Goal: Find specific page/section: Find specific page/section

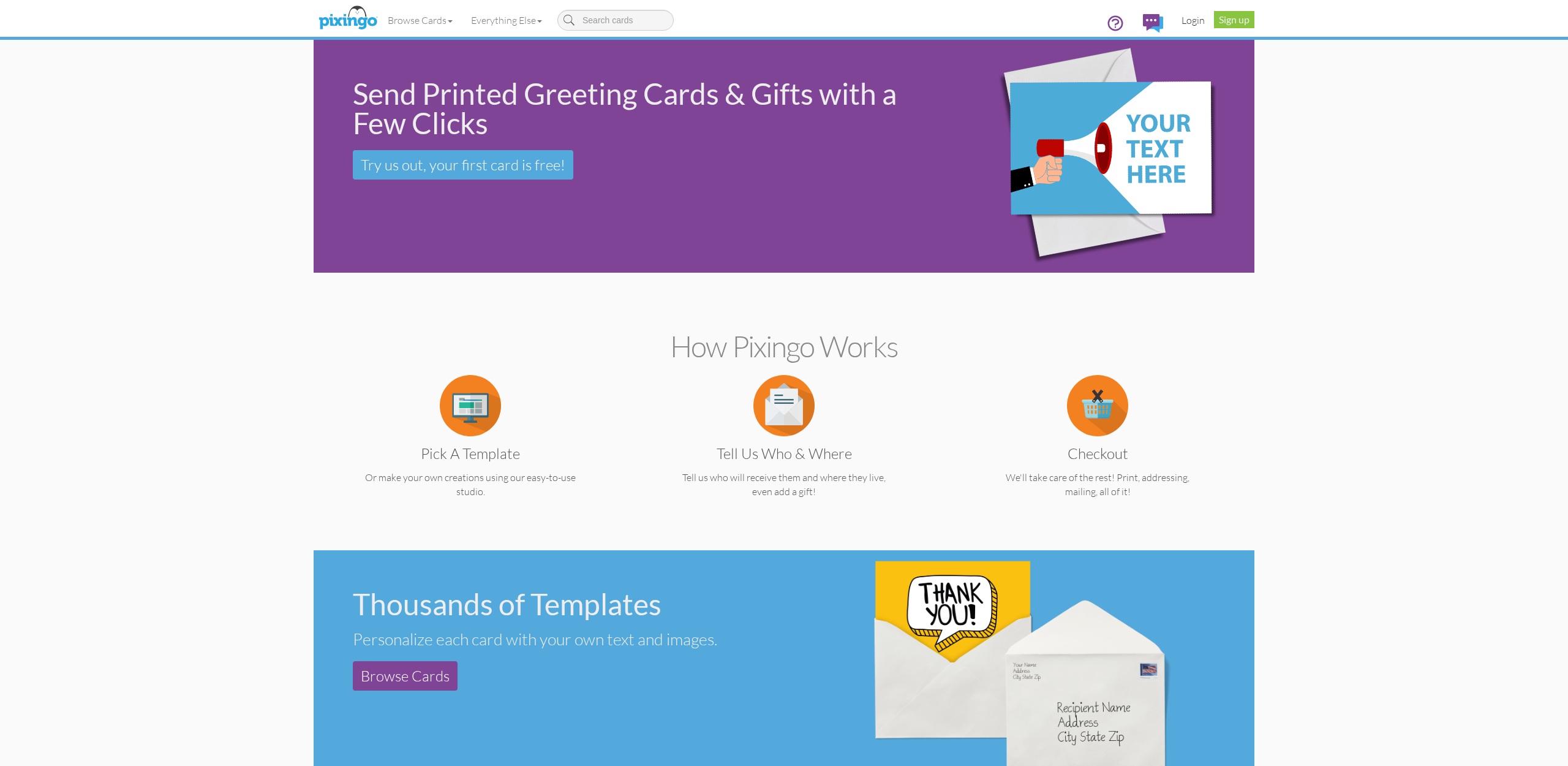
click at [1199, 23] on link "Login" at bounding box center [1193, 21] width 42 height 31
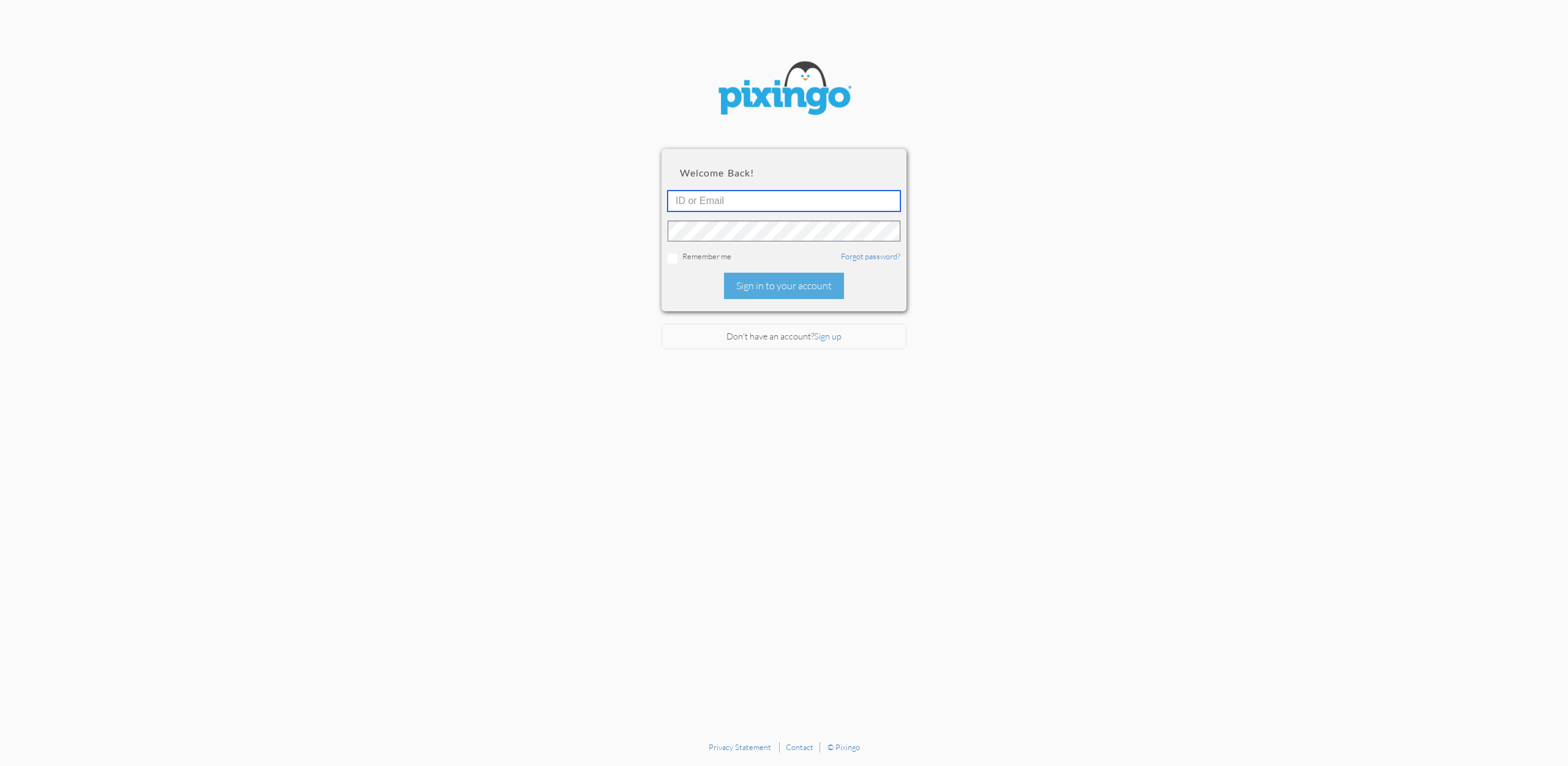
type input "[EMAIL_ADDRESS][DOMAIN_NAME]"
click at [790, 285] on div "Sign in to your account" at bounding box center [784, 286] width 120 height 27
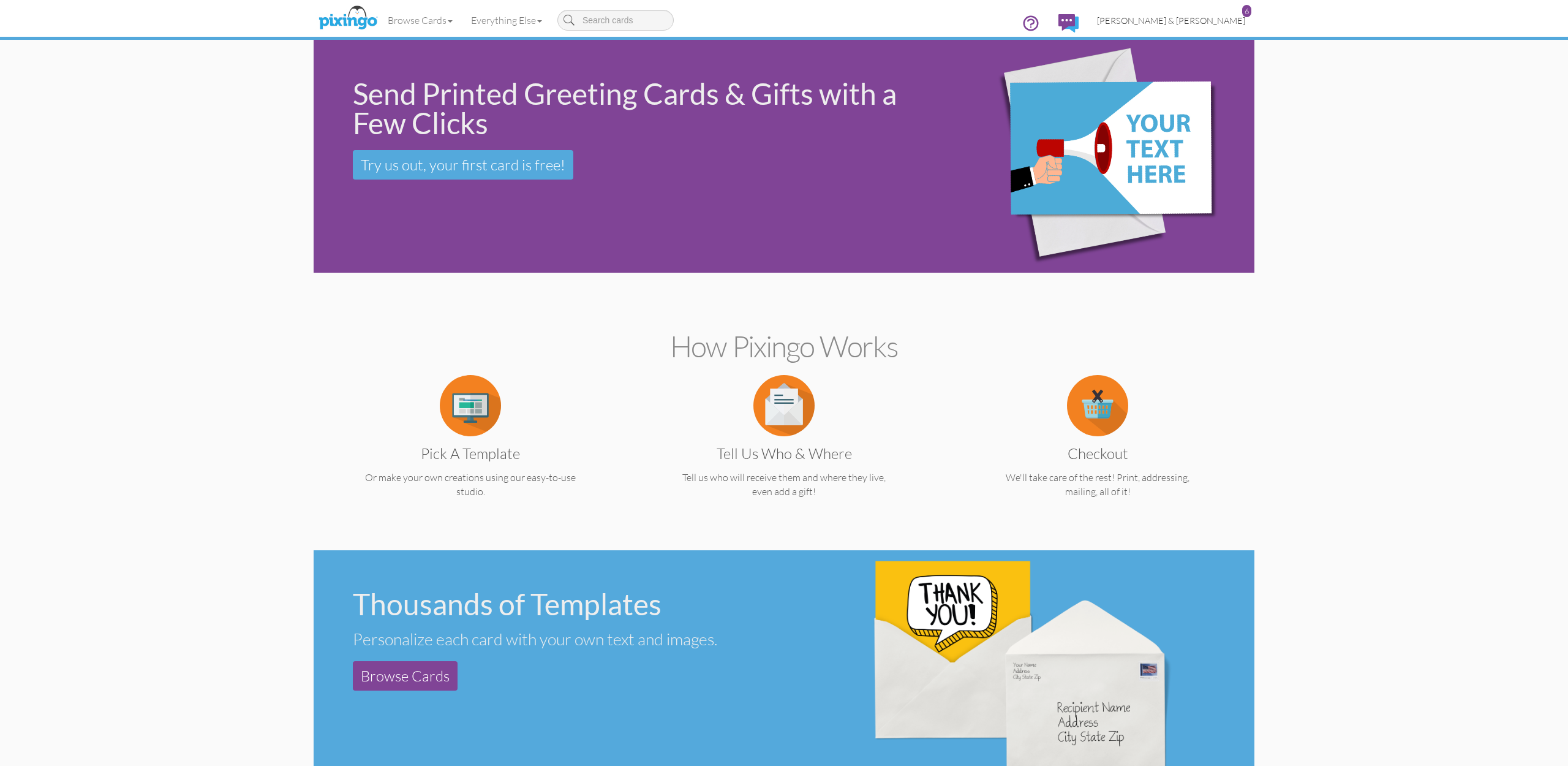
click at [1206, 24] on span "[PERSON_NAME] & [PERSON_NAME]" at bounding box center [1170, 21] width 148 height 10
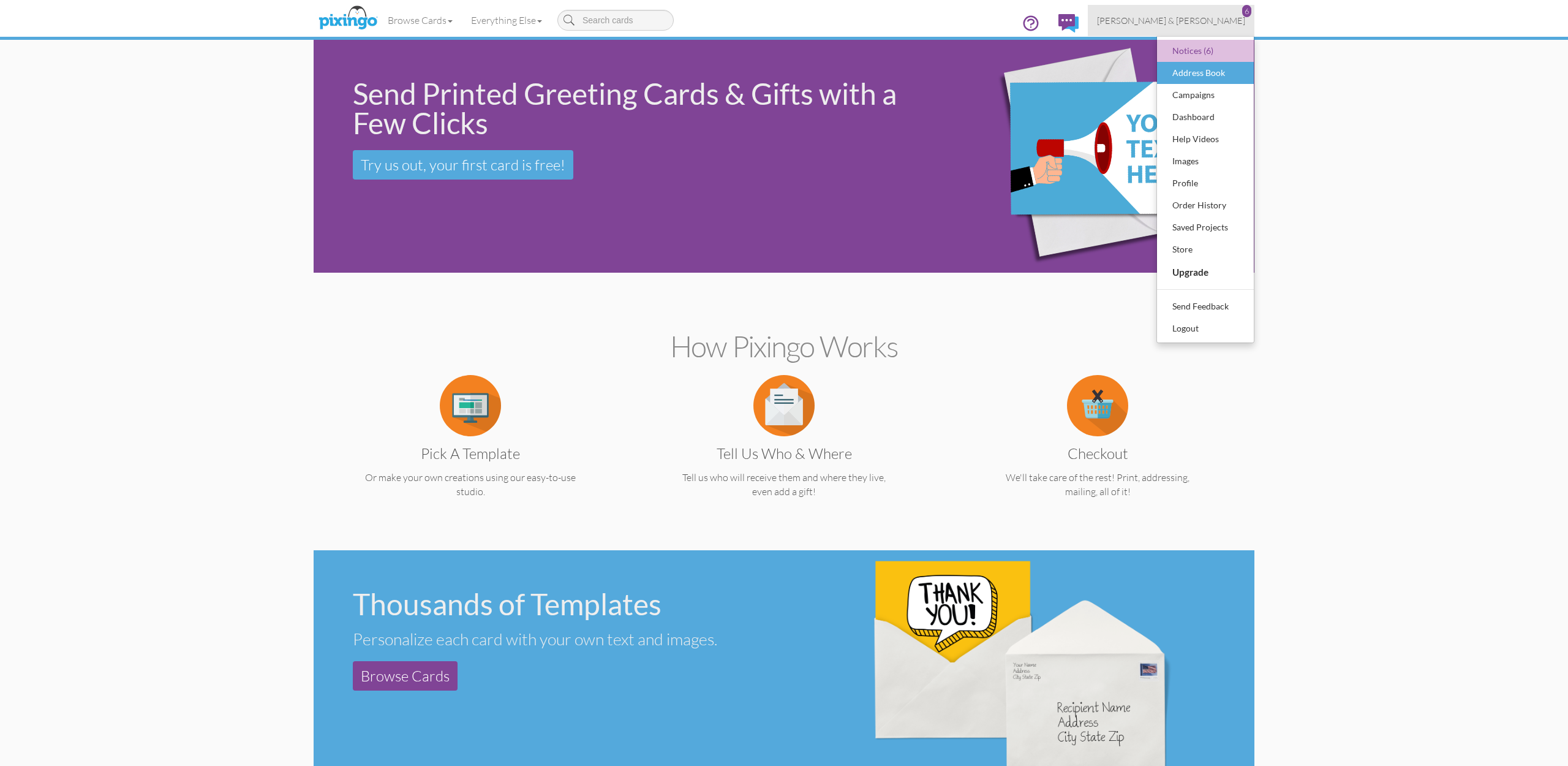
click at [1199, 69] on div "Address Book" at bounding box center [1205, 72] width 72 height 18
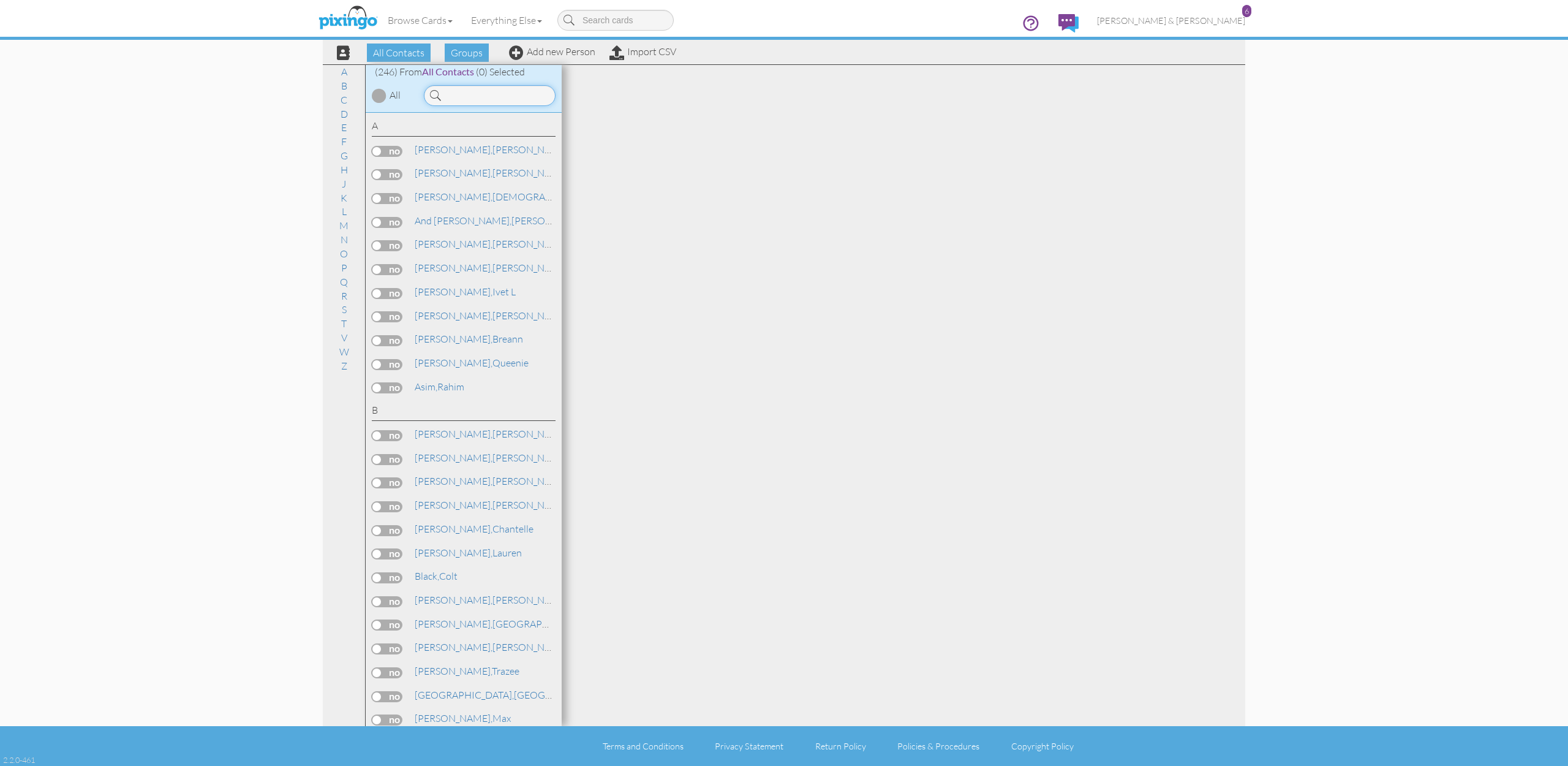
click at [466, 99] on input at bounding box center [490, 95] width 132 height 21
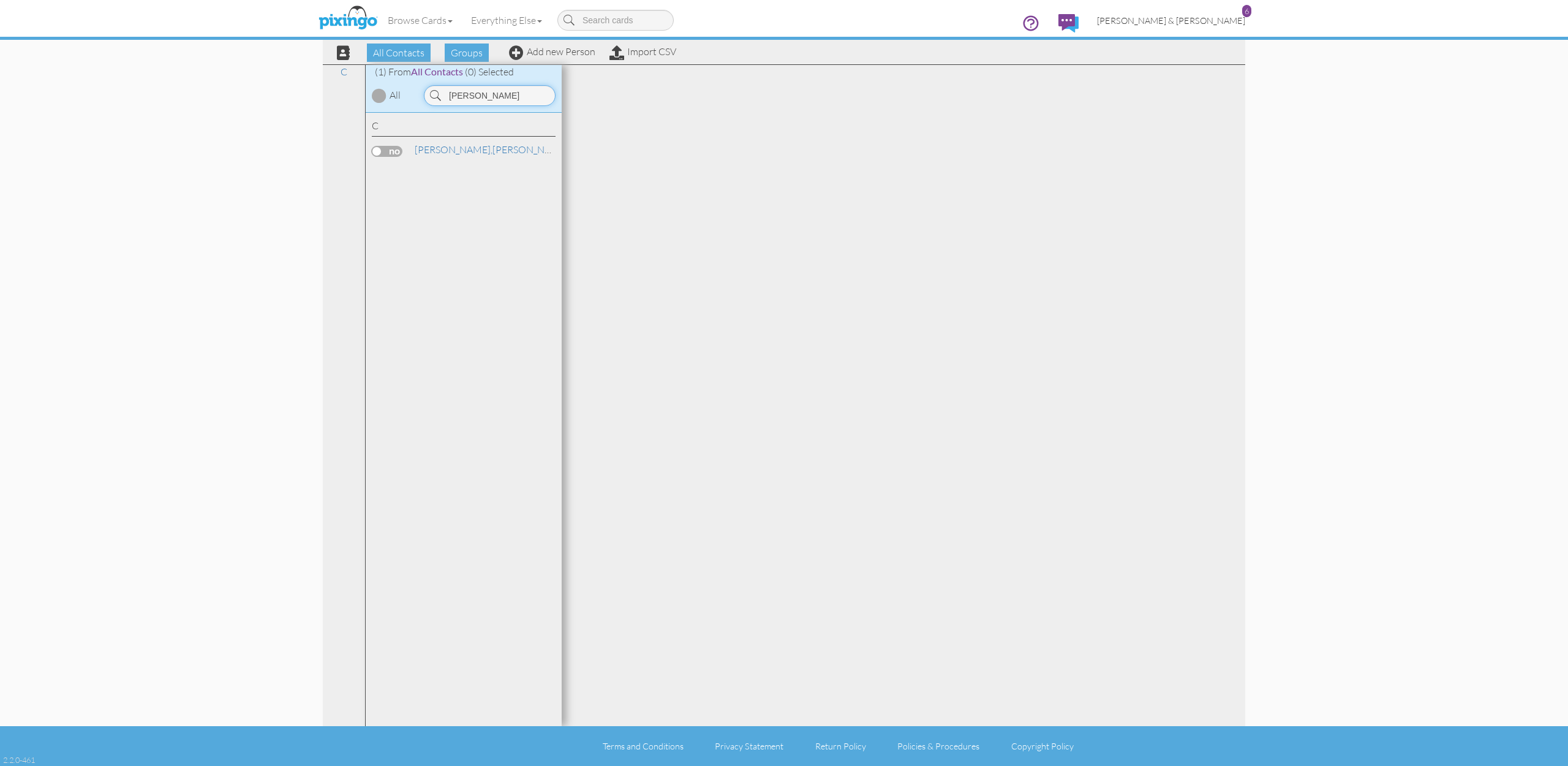
type input "[PERSON_NAME]"
click at [1214, 22] on span "[PERSON_NAME] & [PERSON_NAME]" at bounding box center [1170, 21] width 148 height 10
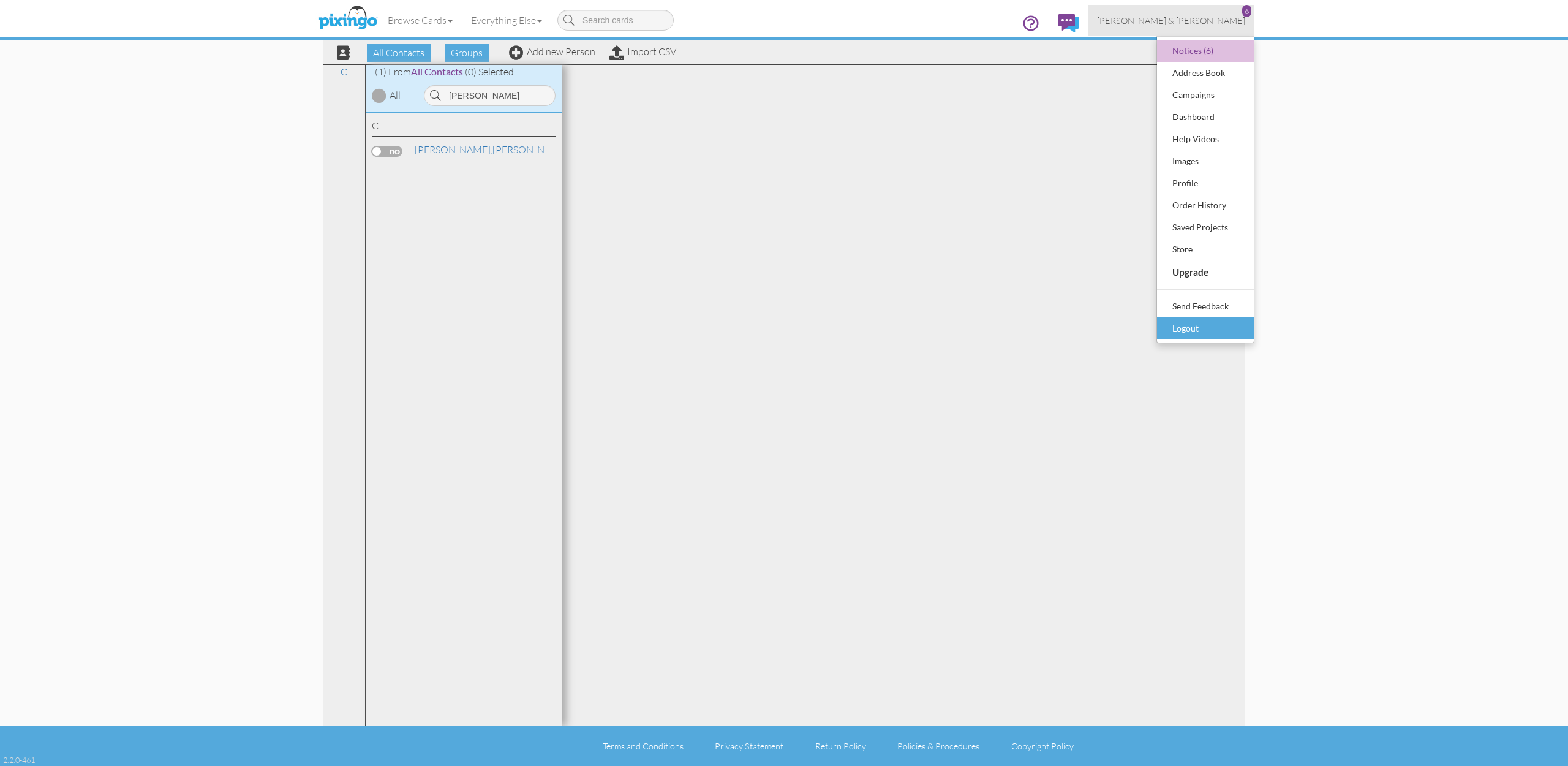
click at [1180, 330] on div "Logout" at bounding box center [1205, 328] width 72 height 18
